Goal: Find specific page/section: Find specific page/section

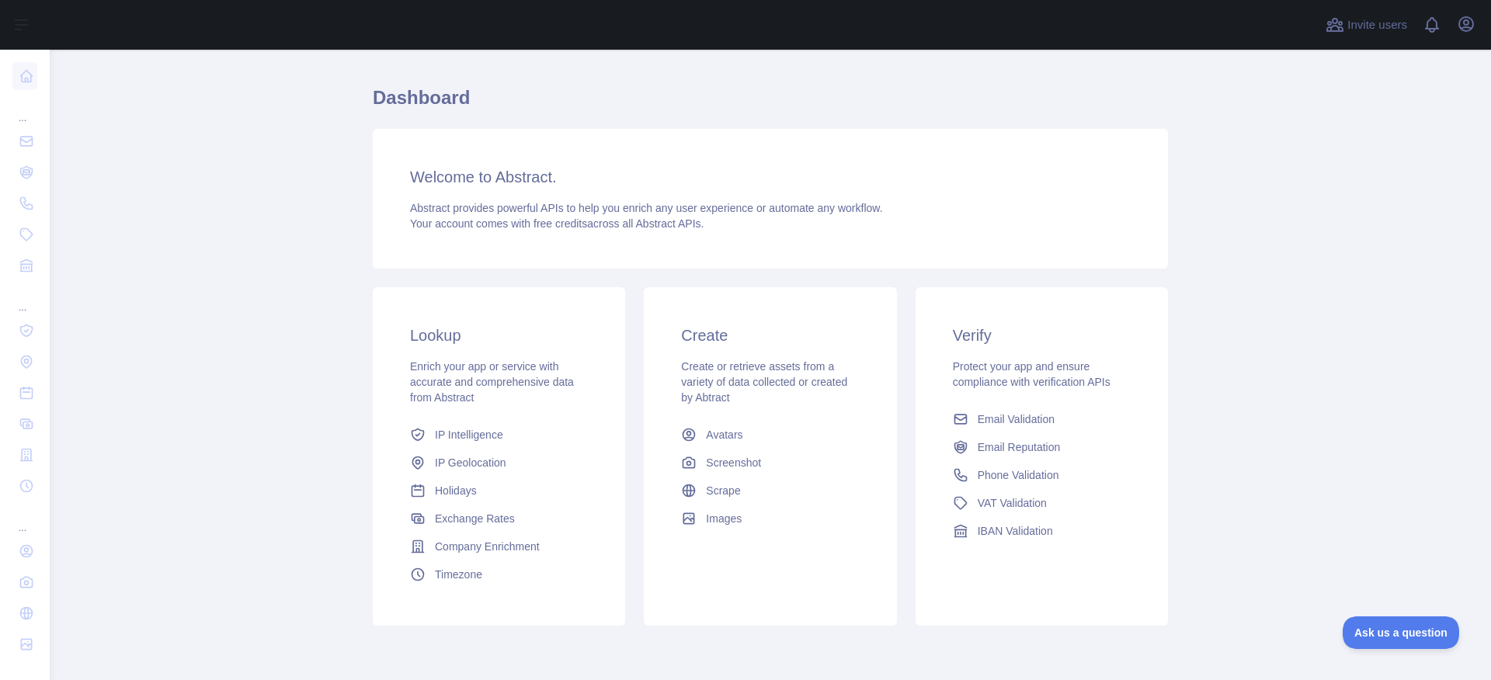
scroll to position [93, 0]
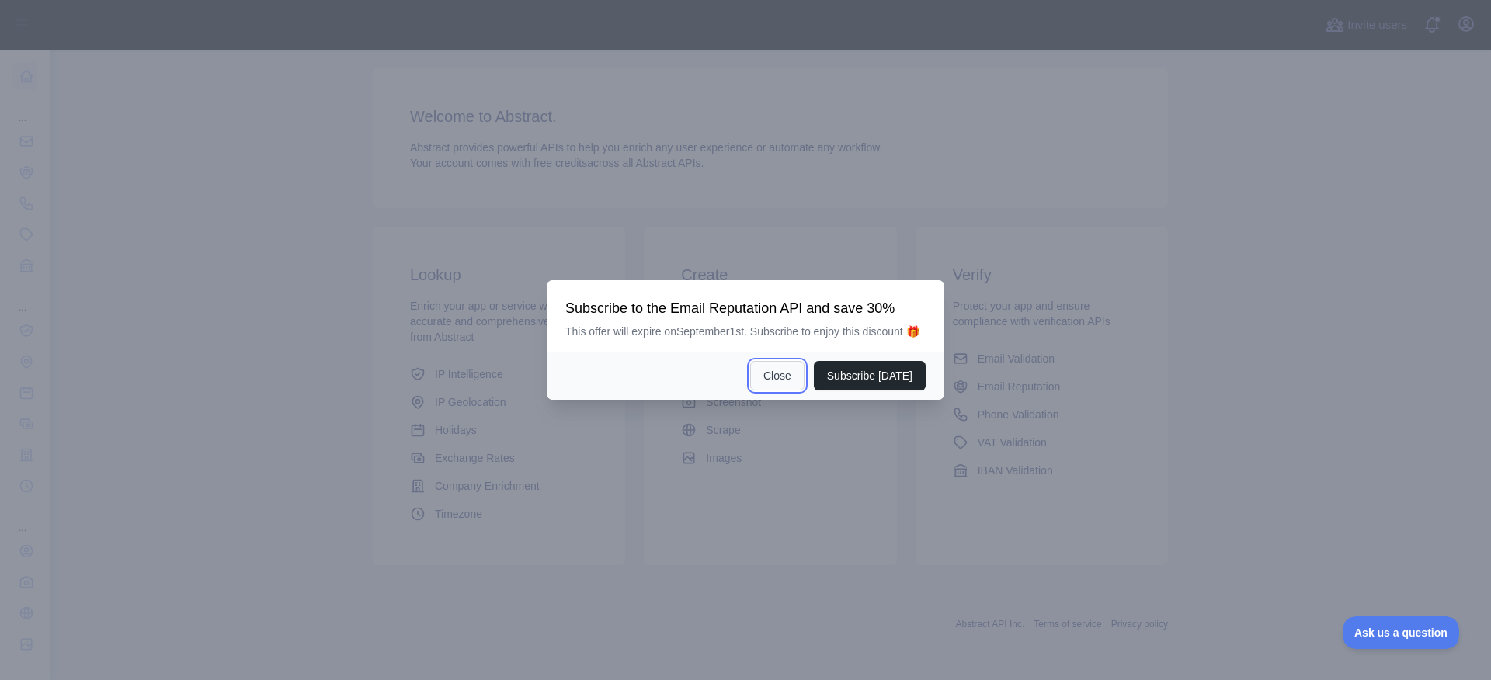
click at [785, 390] on button "Close" at bounding box center [777, 376] width 54 height 30
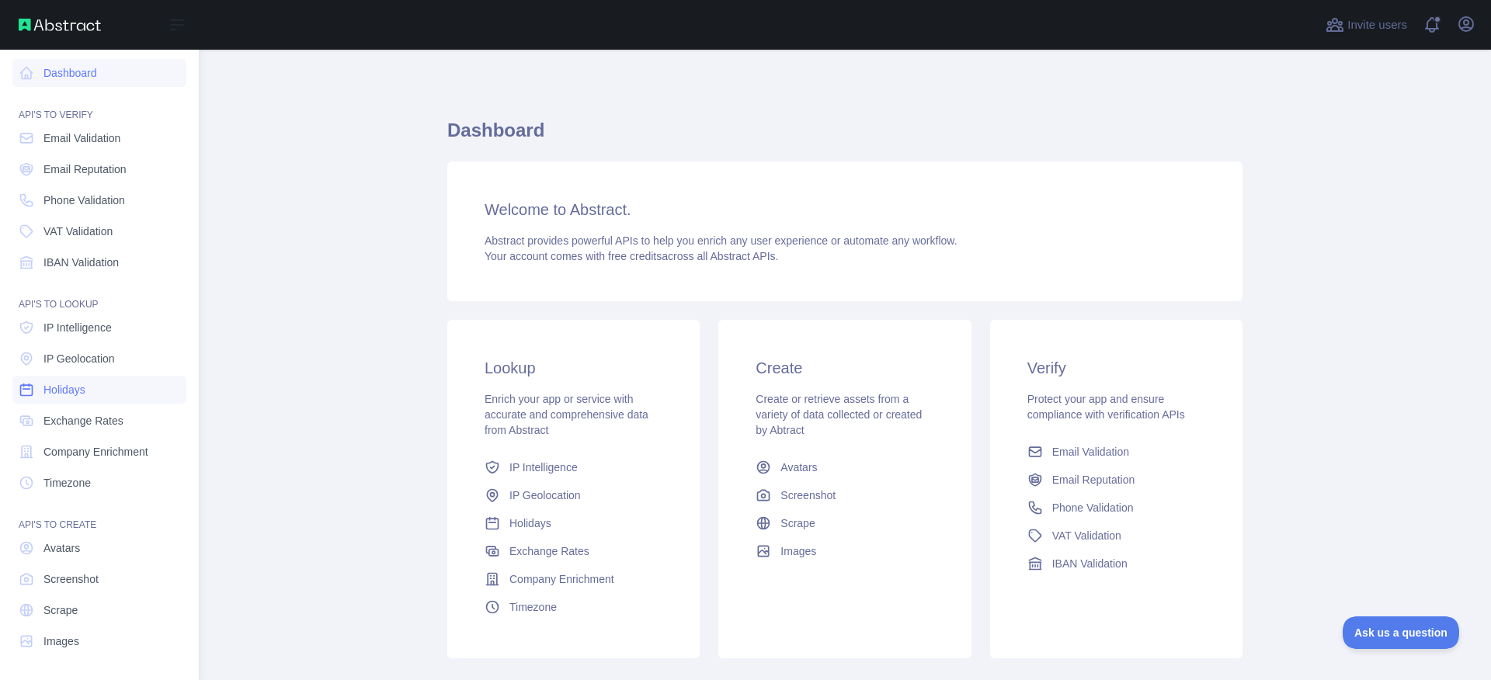
scroll to position [0, 0]
click at [126, 390] on link "Holidays" at bounding box center [99, 393] width 174 height 28
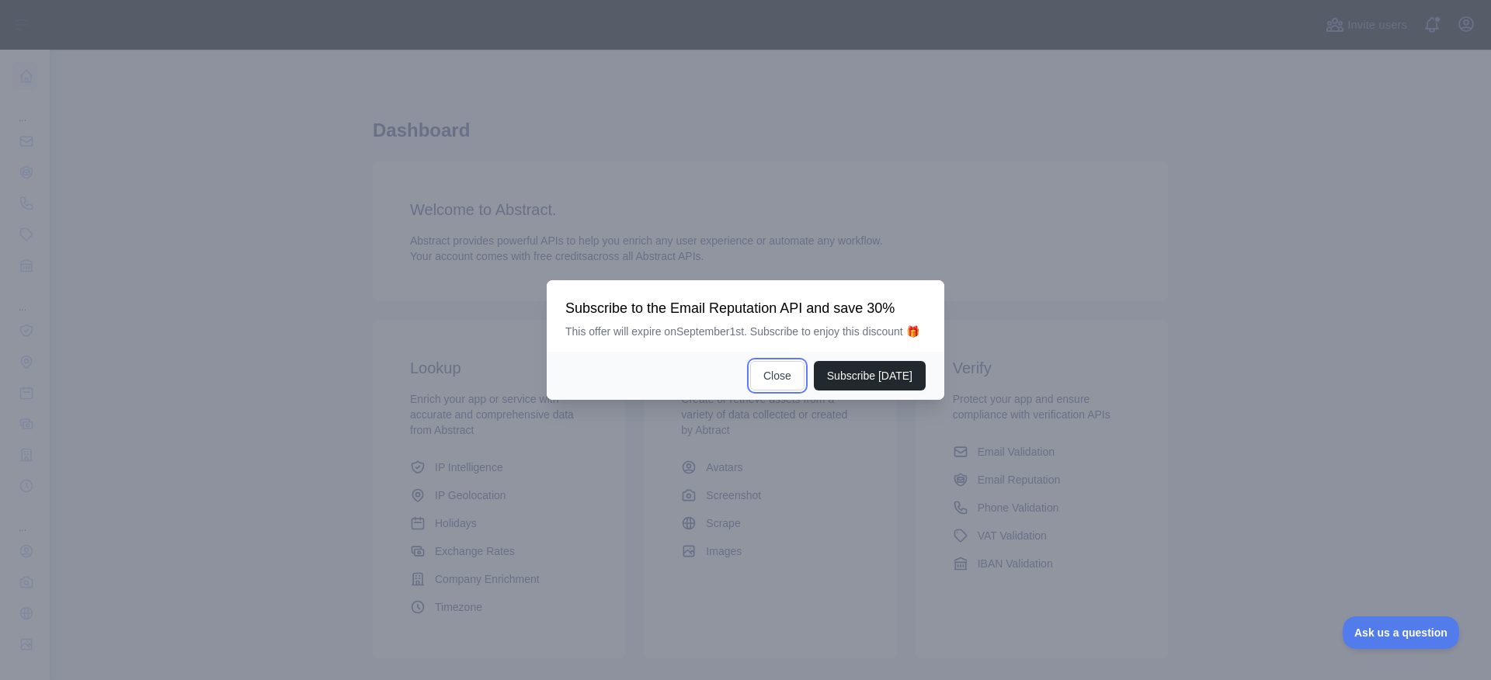
click at [764, 384] on button "Close" at bounding box center [777, 376] width 54 height 30
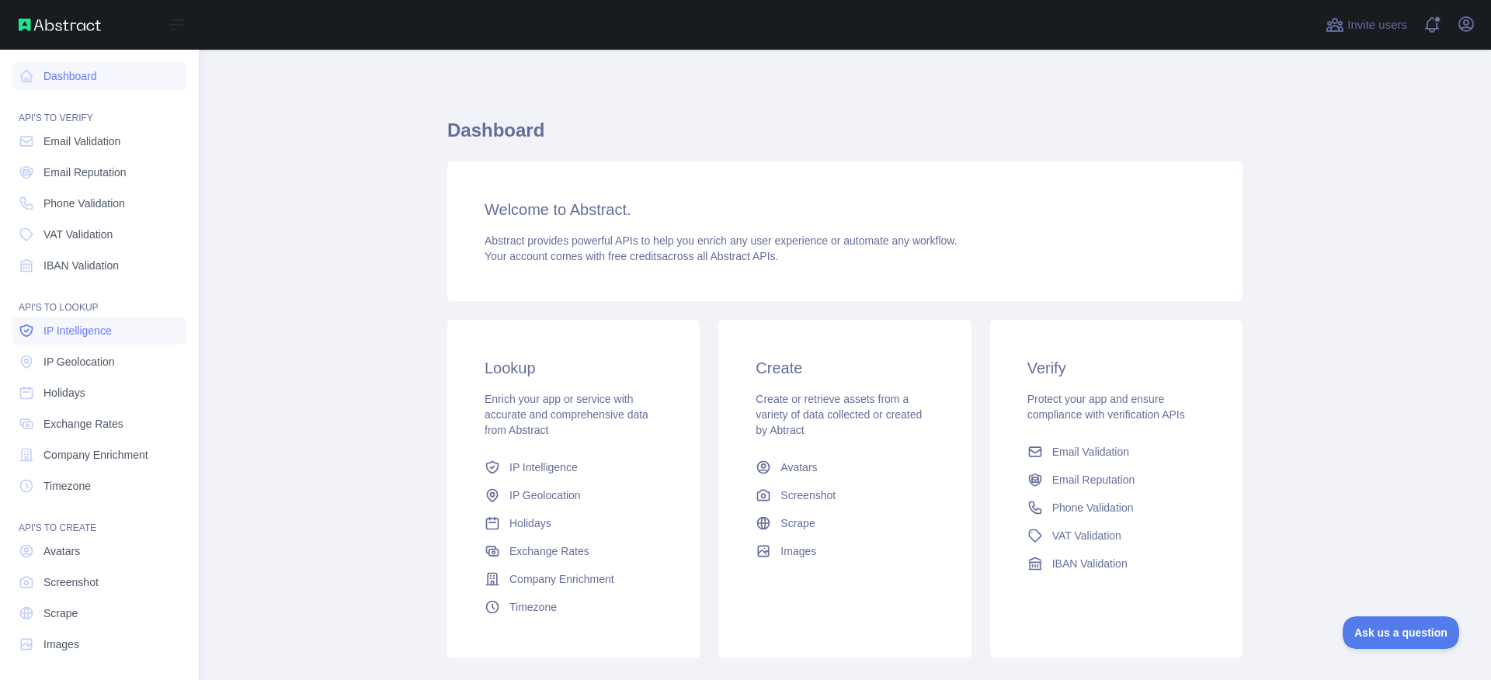
scroll to position [3, 0]
click at [72, 390] on span "Holidays" at bounding box center [64, 390] width 42 height 16
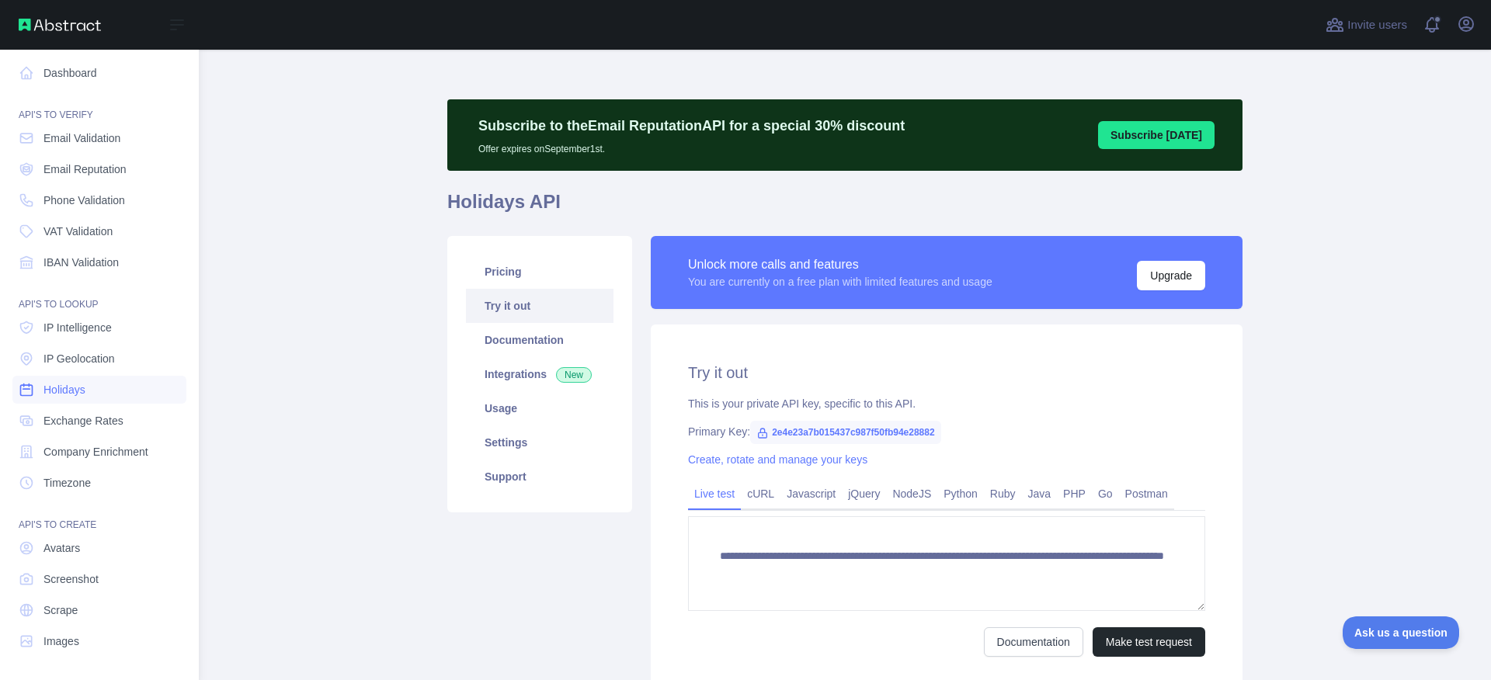
click at [96, 391] on link "Holidays" at bounding box center [99, 390] width 174 height 28
click at [91, 391] on link "Holidays" at bounding box center [99, 390] width 174 height 28
